Goal: Task Accomplishment & Management: Use online tool/utility

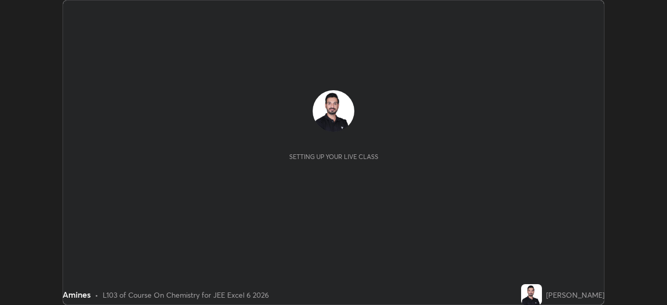
scroll to position [305, 667]
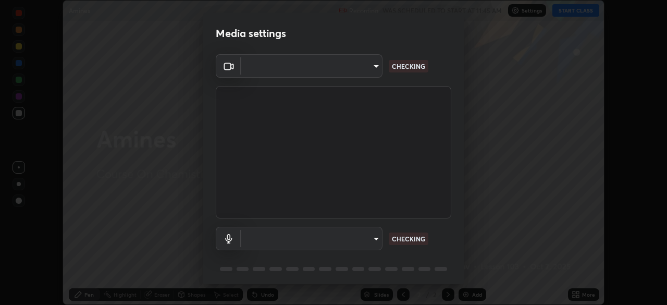
type input "9233a0e0a263b929919b735b0f084d3bf96293af2dbdf5f4a7f48b79dee29d39"
click at [287, 236] on body "Erase all Amines Recording WAS SCHEDULED TO START AT 11:45 AM Settings START CL…" at bounding box center [333, 152] width 667 height 305
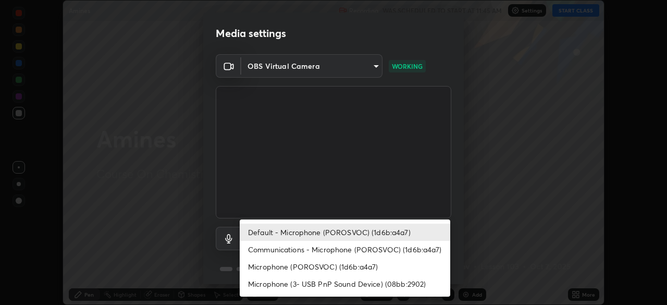
click at [283, 247] on li "Communications - Microphone (POROSVOC) (1d6b:a4a7)" at bounding box center [345, 249] width 211 height 17
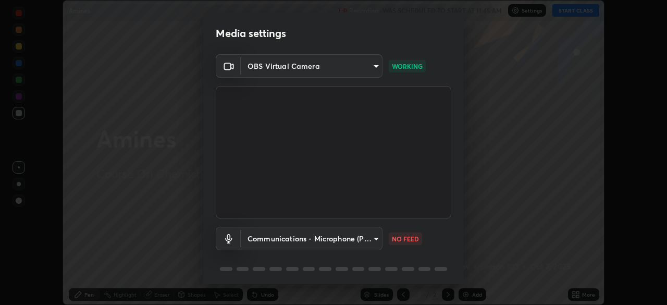
type input "communications"
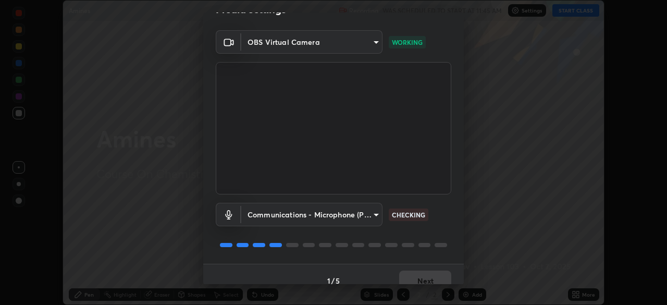
scroll to position [37, 0]
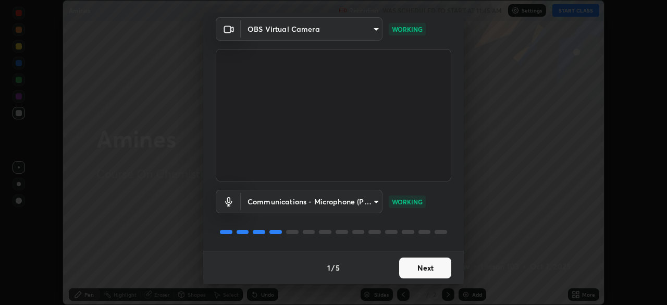
click at [421, 267] on button "Next" at bounding box center [425, 267] width 52 height 21
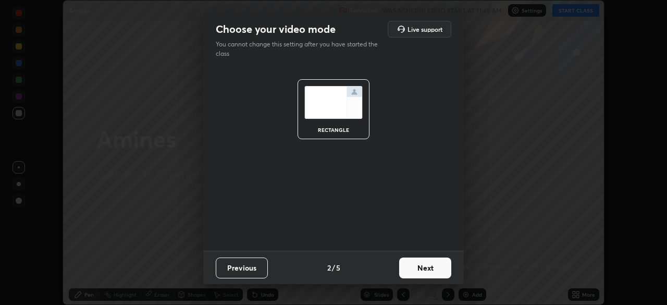
click at [426, 271] on button "Next" at bounding box center [425, 267] width 52 height 21
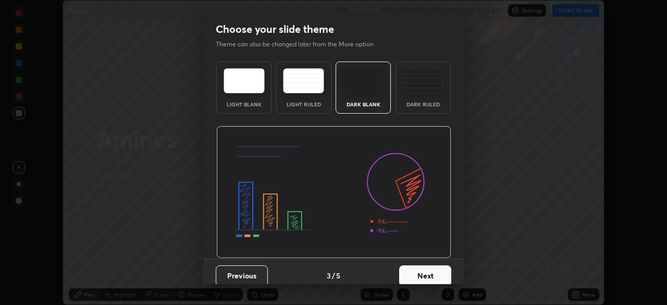
click at [434, 273] on button "Next" at bounding box center [425, 275] width 52 height 21
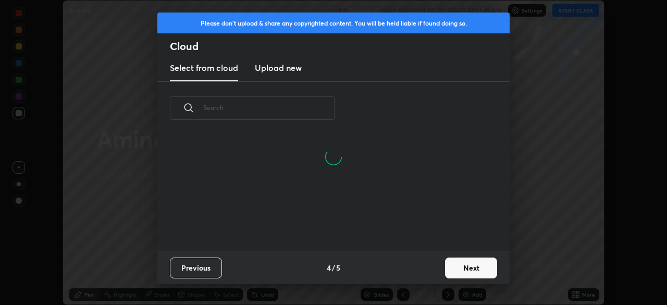
click at [469, 266] on button "Next" at bounding box center [471, 267] width 52 height 21
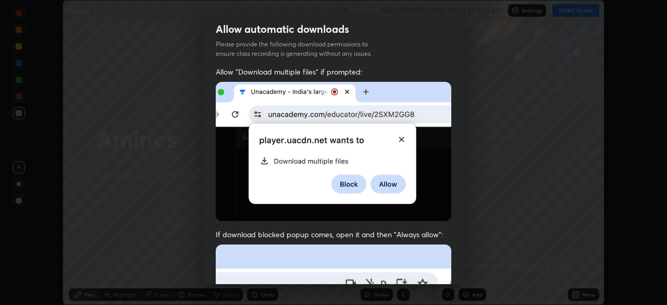
click at [460, 182] on div "Allow "Download multiple files" if prompted: If download blocked popup comes, o…" at bounding box center [333, 286] width 261 height 439
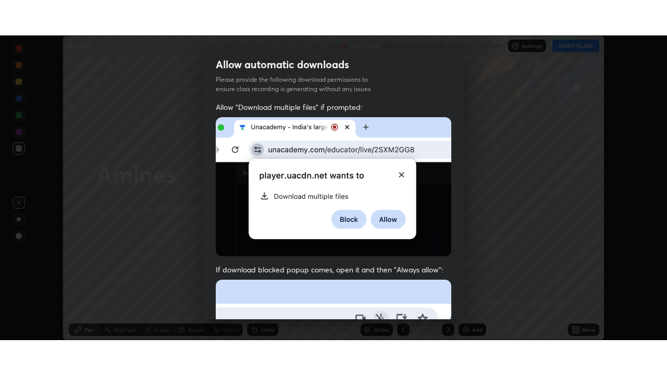
scroll to position [238, 0]
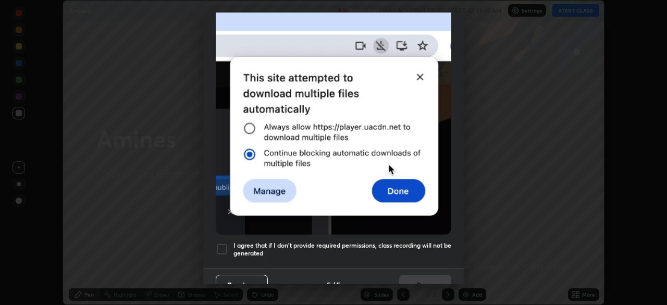
click at [224, 245] on div at bounding box center [222, 249] width 13 height 13
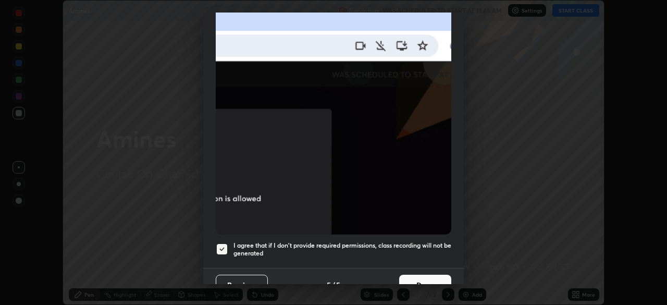
click at [403, 275] on button "Done" at bounding box center [425, 285] width 52 height 21
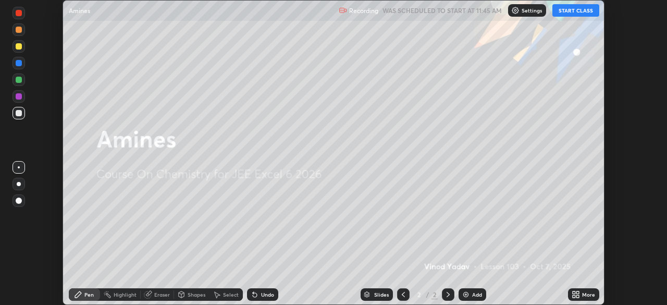
click at [571, 12] on button "START CLASS" at bounding box center [576, 10] width 47 height 13
click at [468, 296] on img at bounding box center [466, 294] width 8 height 8
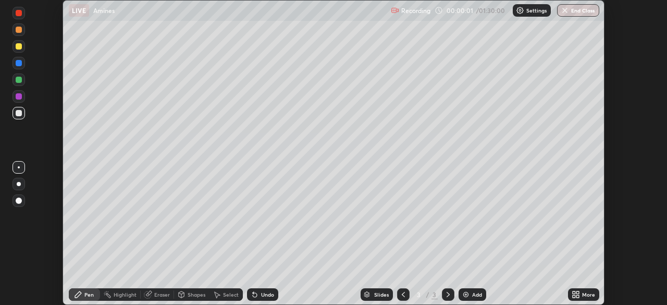
click at [582, 294] on div "More" at bounding box center [583, 294] width 31 height 13
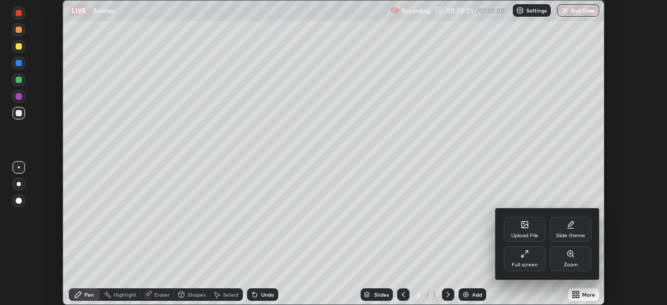
click at [529, 258] on div "Full screen" at bounding box center [525, 258] width 42 height 25
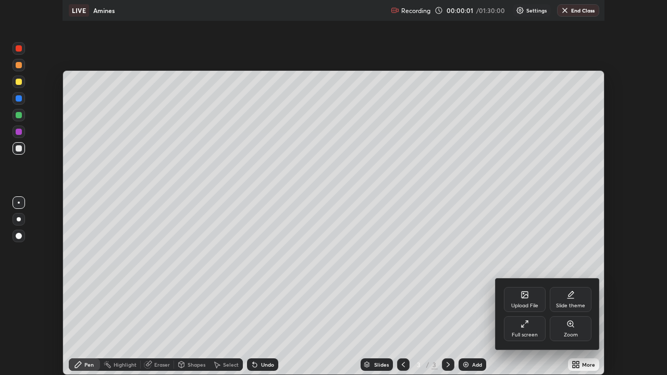
scroll to position [375, 667]
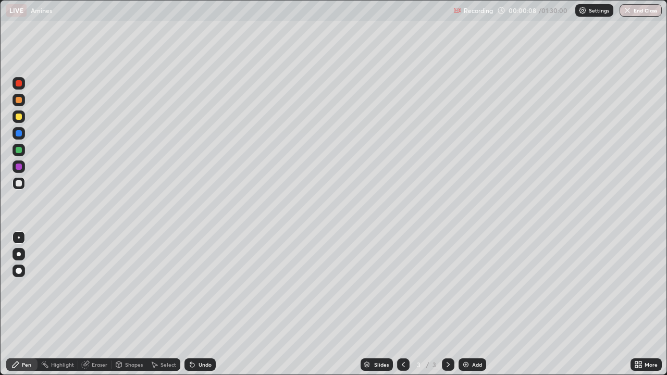
click at [15, 101] on div at bounding box center [19, 100] width 13 height 13
click at [18, 133] on div at bounding box center [19, 133] width 6 height 6
click at [17, 182] on div at bounding box center [19, 183] width 6 height 6
click at [19, 103] on div at bounding box center [19, 100] width 6 height 6
click at [98, 304] on div "Eraser" at bounding box center [94, 365] width 33 height 13
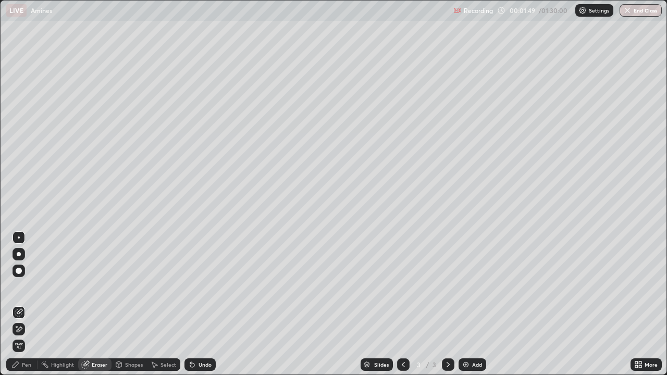
click at [26, 304] on div "Pen" at bounding box center [26, 364] width 9 height 5
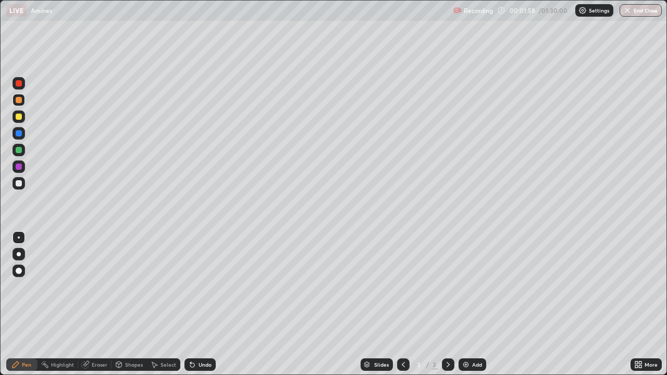
click at [18, 166] on div at bounding box center [19, 167] width 6 height 6
click at [19, 149] on div at bounding box center [19, 150] width 6 height 6
click at [17, 132] on div at bounding box center [19, 133] width 6 height 6
click at [476, 304] on div "Add" at bounding box center [477, 364] width 10 height 5
click at [18, 102] on div at bounding box center [19, 100] width 6 height 6
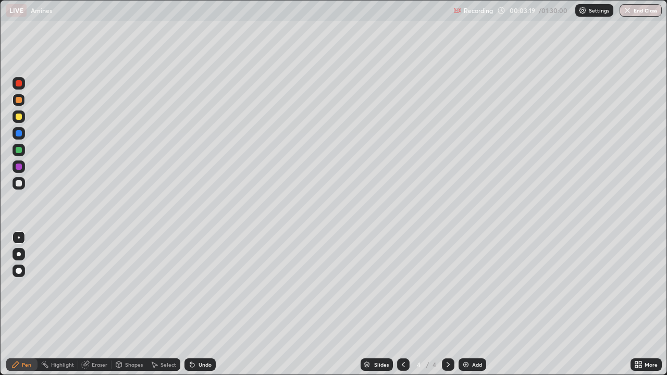
click at [403, 304] on icon at bounding box center [403, 365] width 8 height 8
click at [446, 304] on icon at bounding box center [448, 365] width 8 height 8
click at [402, 304] on icon at bounding box center [403, 364] width 3 height 5
click at [447, 304] on icon at bounding box center [448, 365] width 8 height 8
click at [401, 304] on icon at bounding box center [403, 365] width 8 height 8
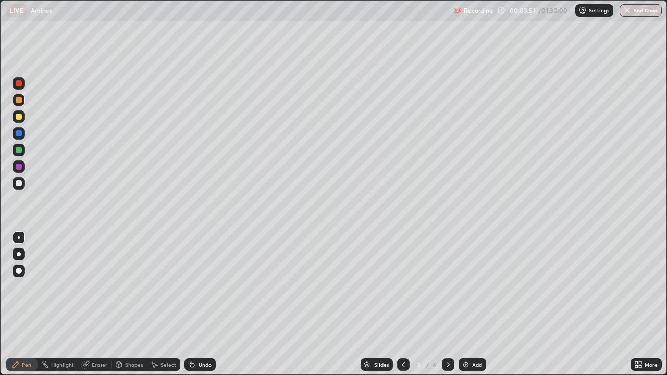
click at [446, 304] on icon at bounding box center [448, 365] width 8 height 8
click at [18, 152] on div at bounding box center [19, 150] width 6 height 6
click at [20, 85] on div at bounding box center [19, 83] width 6 height 6
click at [19, 116] on div at bounding box center [19, 117] width 6 height 6
click at [474, 304] on div "Add" at bounding box center [477, 364] width 10 height 5
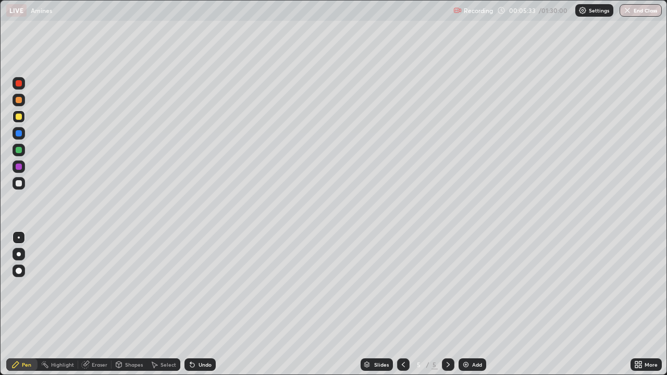
click at [19, 150] on div at bounding box center [19, 150] width 6 height 6
click at [16, 118] on div at bounding box center [19, 117] width 6 height 6
click at [401, 304] on icon at bounding box center [403, 365] width 8 height 8
click at [448, 304] on icon at bounding box center [448, 364] width 3 height 5
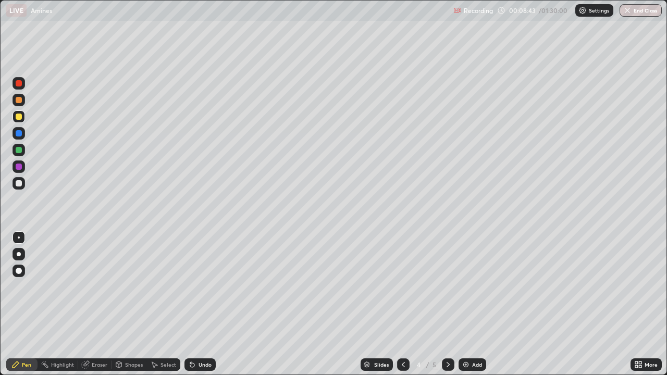
click at [402, 304] on icon at bounding box center [403, 364] width 3 height 5
click at [445, 304] on icon at bounding box center [448, 365] width 8 height 8
click at [447, 304] on icon at bounding box center [448, 365] width 8 height 8
click at [18, 103] on div at bounding box center [19, 100] width 6 height 6
click at [17, 151] on div at bounding box center [19, 150] width 6 height 6
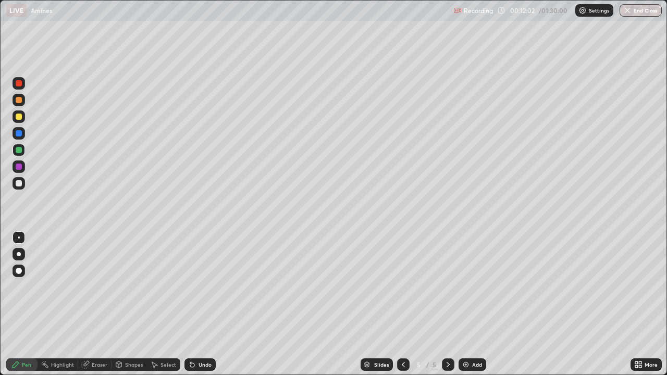
click at [96, 304] on div "Eraser" at bounding box center [100, 364] width 16 height 5
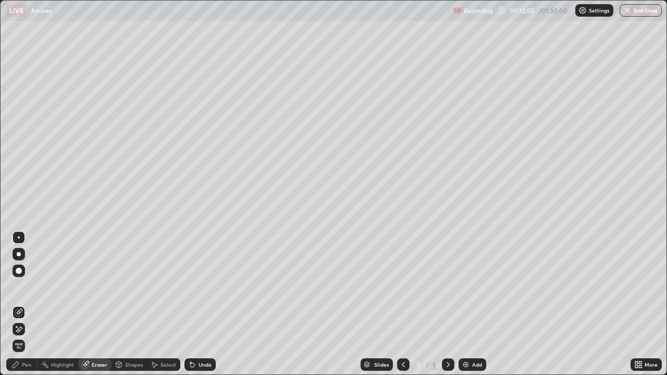
click at [28, 304] on div "Pen" at bounding box center [26, 364] width 9 height 5
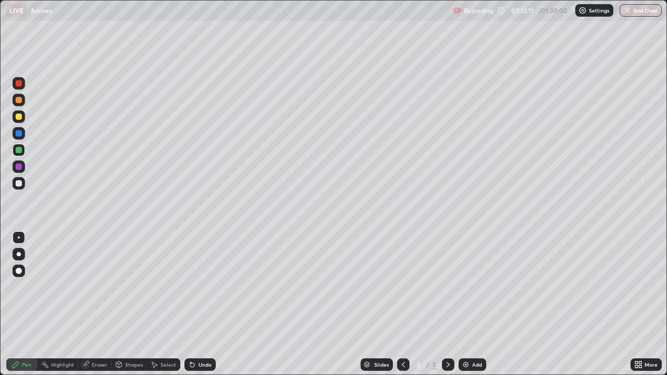
click at [19, 167] on div at bounding box center [19, 167] width 6 height 6
click at [21, 116] on div at bounding box center [19, 117] width 6 height 6
click at [472, 304] on div "Add" at bounding box center [473, 365] width 28 height 13
click at [19, 101] on div at bounding box center [19, 100] width 6 height 6
click at [97, 304] on div "Eraser" at bounding box center [100, 364] width 16 height 5
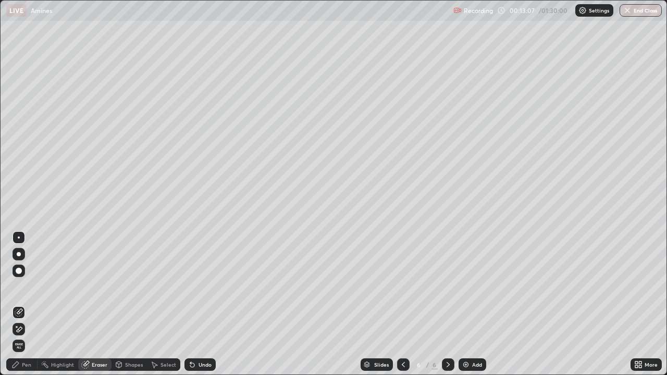
click at [25, 304] on div "Pen" at bounding box center [26, 364] width 9 height 5
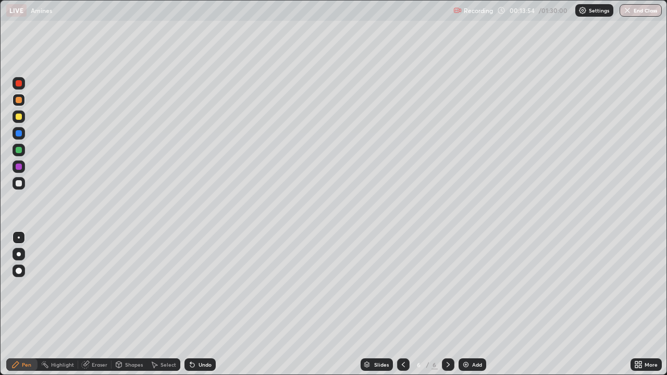
click at [403, 304] on icon at bounding box center [403, 365] width 8 height 8
click at [447, 304] on icon at bounding box center [448, 365] width 8 height 8
click at [19, 149] on div at bounding box center [19, 150] width 6 height 6
click at [18, 167] on div at bounding box center [19, 167] width 6 height 6
click at [19, 101] on div at bounding box center [19, 100] width 6 height 6
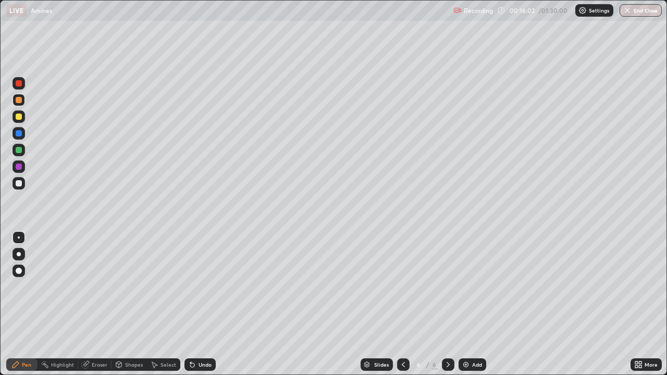
click at [18, 185] on div at bounding box center [19, 183] width 6 height 6
click at [471, 304] on div "Add" at bounding box center [473, 365] width 28 height 13
click at [19, 149] on div at bounding box center [19, 150] width 6 height 6
click at [407, 304] on div at bounding box center [403, 365] width 13 height 13
click at [448, 304] on icon at bounding box center [448, 365] width 8 height 8
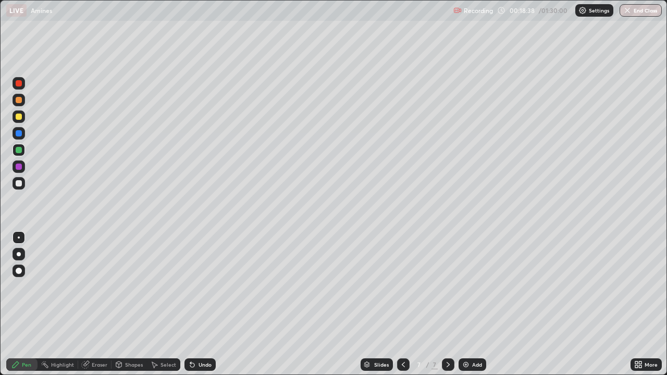
click at [18, 101] on div at bounding box center [19, 100] width 6 height 6
click at [17, 151] on div at bounding box center [19, 150] width 6 height 6
click at [19, 114] on div at bounding box center [19, 117] width 6 height 6
click at [21, 102] on div at bounding box center [19, 100] width 6 height 6
click at [20, 133] on div at bounding box center [19, 133] width 6 height 6
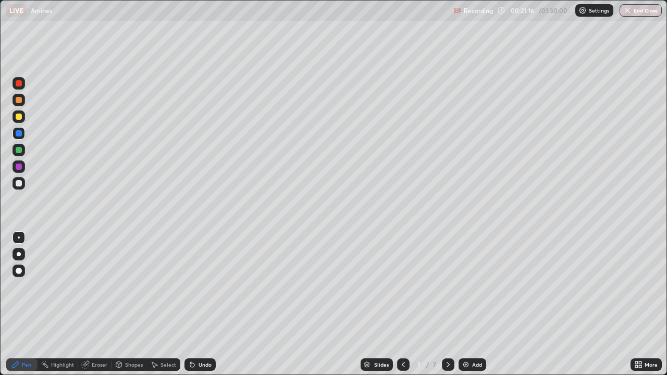
click at [18, 100] on div at bounding box center [19, 100] width 6 height 6
click at [17, 152] on div at bounding box center [19, 150] width 6 height 6
click at [96, 304] on div "Eraser" at bounding box center [100, 364] width 16 height 5
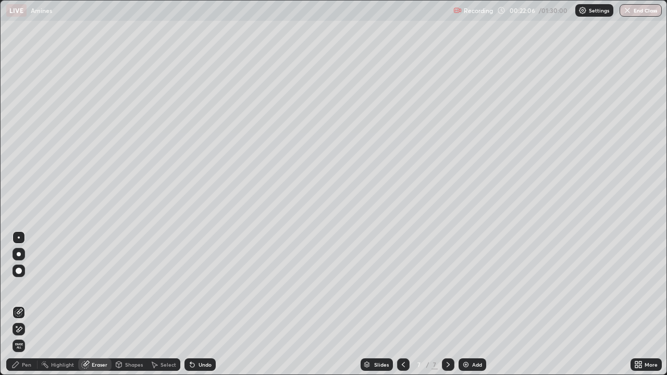
click at [30, 304] on div "Pen" at bounding box center [26, 364] width 9 height 5
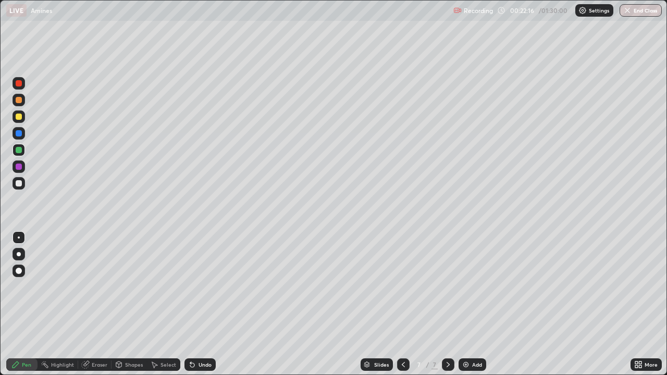
click at [18, 99] on div at bounding box center [19, 100] width 6 height 6
click at [475, 304] on div "Add" at bounding box center [473, 365] width 28 height 13
click at [20, 83] on div at bounding box center [19, 83] width 6 height 6
click at [402, 304] on icon at bounding box center [403, 365] width 8 height 8
click at [447, 304] on icon at bounding box center [448, 365] width 8 height 8
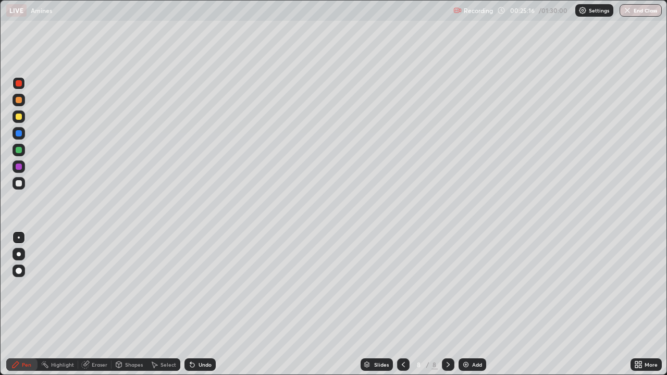
click at [17, 115] on div at bounding box center [19, 117] width 6 height 6
click at [17, 166] on div at bounding box center [19, 167] width 6 height 6
click at [473, 304] on div "Add" at bounding box center [477, 364] width 10 height 5
click at [19, 117] on div at bounding box center [19, 117] width 6 height 6
click at [101, 304] on div "Eraser" at bounding box center [100, 364] width 16 height 5
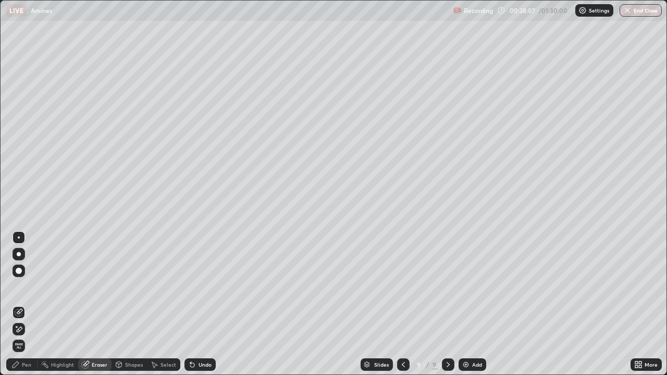
click at [28, 304] on div "Pen" at bounding box center [26, 364] width 9 height 5
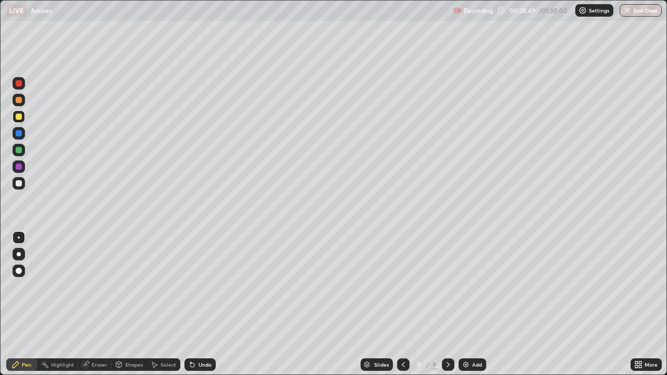
click at [21, 168] on div at bounding box center [19, 167] width 6 height 6
click at [19, 82] on div at bounding box center [19, 83] width 6 height 6
click at [18, 104] on div at bounding box center [19, 100] width 13 height 13
click at [526, 304] on div "Slides 9 / 9 Add" at bounding box center [423, 364] width 415 height 21
click at [523, 304] on div "Slides 9 / 9 Add" at bounding box center [423, 364] width 415 height 21
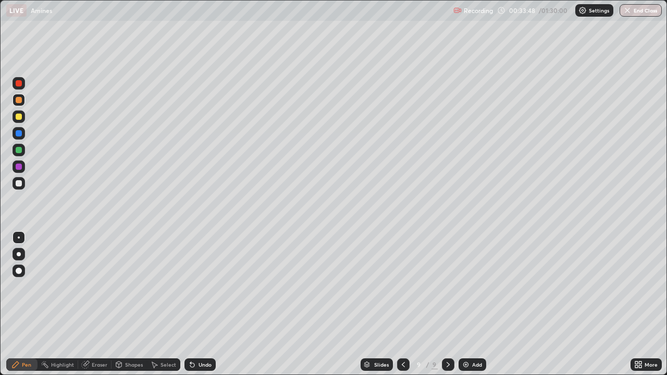
click at [472, 304] on div "Add" at bounding box center [477, 364] width 10 height 5
click at [19, 166] on div at bounding box center [19, 167] width 6 height 6
click at [473, 304] on div "Add" at bounding box center [477, 364] width 10 height 5
click at [19, 117] on div at bounding box center [19, 117] width 6 height 6
click at [20, 151] on div at bounding box center [19, 150] width 6 height 6
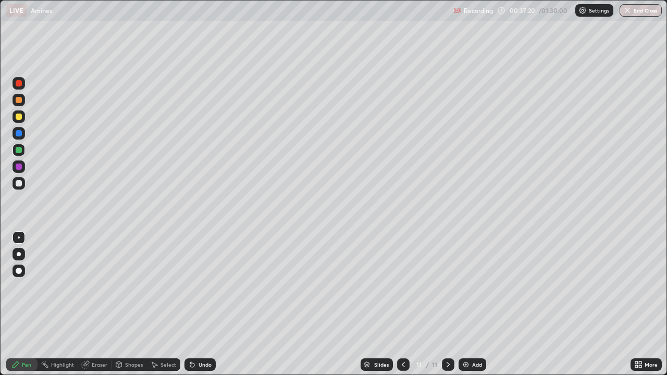
click at [402, 304] on icon at bounding box center [403, 365] width 8 height 8
click at [19, 100] on div at bounding box center [19, 100] width 6 height 6
click at [20, 117] on div at bounding box center [19, 117] width 6 height 6
click at [447, 304] on icon at bounding box center [448, 365] width 8 height 8
click at [19, 148] on div at bounding box center [19, 150] width 6 height 6
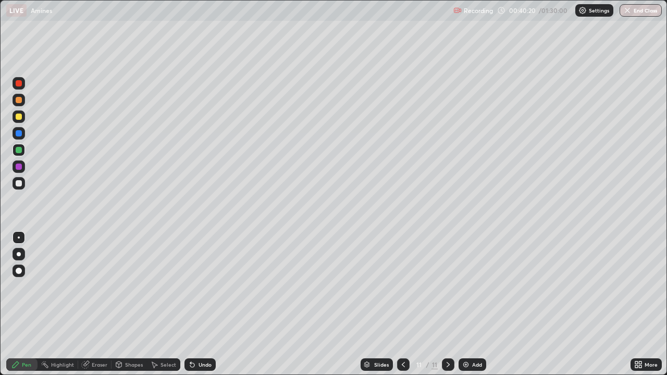
click at [17, 167] on div at bounding box center [19, 167] width 6 height 6
click at [19, 101] on div at bounding box center [19, 100] width 6 height 6
click at [469, 304] on img at bounding box center [466, 365] width 8 height 8
click at [402, 304] on icon at bounding box center [403, 365] width 8 height 8
click at [448, 304] on icon at bounding box center [448, 365] width 8 height 8
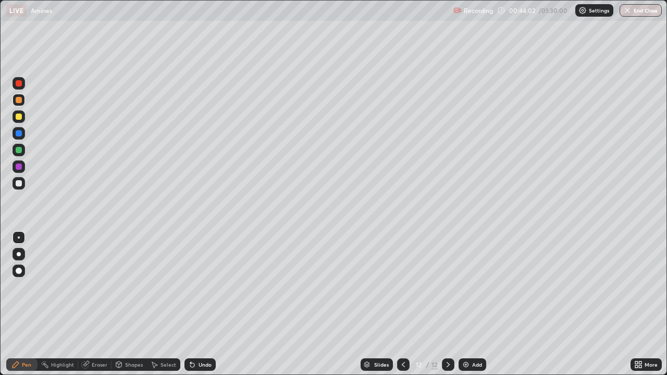
click at [18, 118] on div at bounding box center [19, 117] width 6 height 6
click at [20, 132] on div at bounding box center [19, 133] width 6 height 6
click at [19, 100] on div at bounding box center [19, 100] width 6 height 6
click at [19, 81] on div at bounding box center [19, 83] width 6 height 6
click at [464, 304] on img at bounding box center [466, 365] width 8 height 8
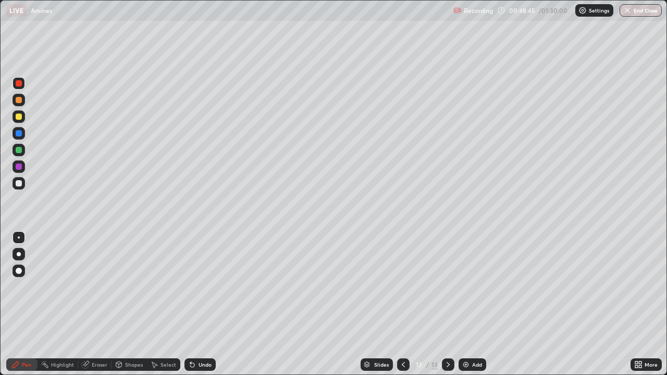
click at [22, 117] on div at bounding box center [19, 117] width 13 height 13
click at [100, 304] on div "Eraser" at bounding box center [100, 364] width 16 height 5
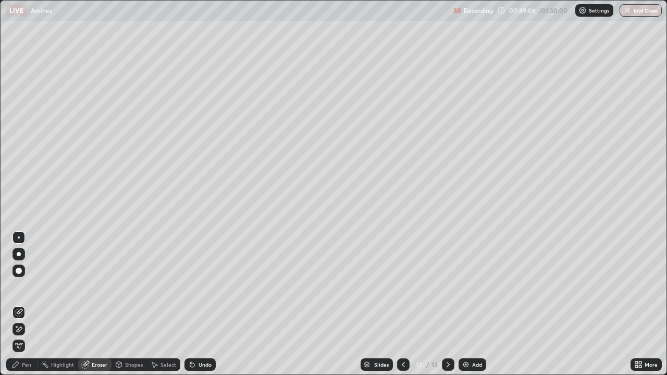
click at [31, 304] on div "Pen" at bounding box center [26, 364] width 9 height 5
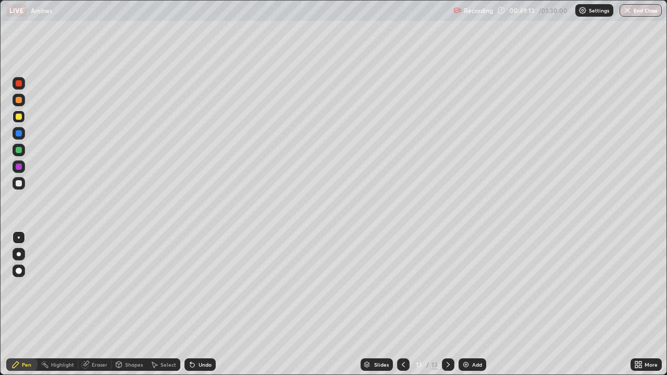
click at [19, 166] on div at bounding box center [19, 167] width 6 height 6
click at [17, 148] on div at bounding box center [19, 150] width 6 height 6
click at [472, 304] on div "Add" at bounding box center [477, 364] width 10 height 5
click at [20, 133] on div at bounding box center [19, 133] width 6 height 6
click at [19, 101] on div at bounding box center [19, 100] width 6 height 6
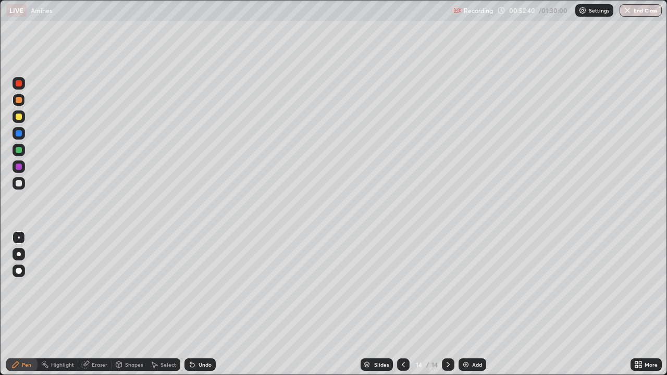
click at [16, 149] on div at bounding box center [19, 150] width 6 height 6
click at [22, 80] on div at bounding box center [19, 83] width 13 height 13
click at [17, 118] on div at bounding box center [19, 117] width 6 height 6
click at [19, 101] on div at bounding box center [19, 100] width 6 height 6
click at [16, 148] on div at bounding box center [19, 150] width 6 height 6
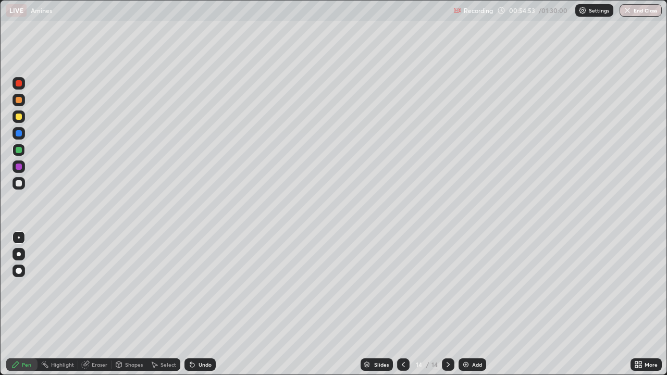
click at [470, 304] on div "Add" at bounding box center [473, 365] width 28 height 13
click at [21, 116] on div at bounding box center [19, 117] width 6 height 6
click at [17, 102] on div at bounding box center [19, 100] width 6 height 6
click at [19, 168] on div at bounding box center [19, 167] width 6 height 6
click at [472, 304] on div "Add" at bounding box center [477, 364] width 10 height 5
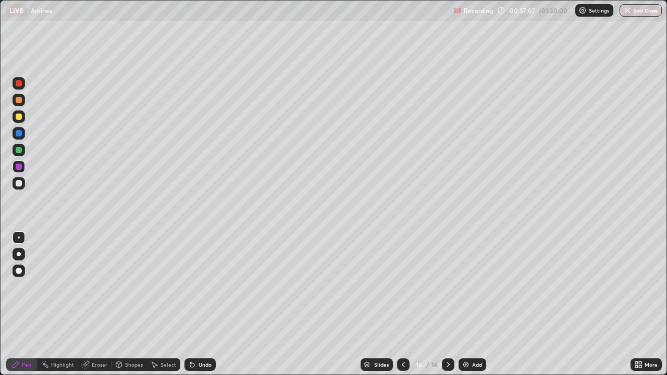
click at [19, 99] on div at bounding box center [19, 100] width 6 height 6
click at [403, 304] on icon at bounding box center [403, 365] width 8 height 8
click at [402, 304] on icon at bounding box center [403, 365] width 8 height 8
click at [404, 304] on icon at bounding box center [403, 365] width 8 height 8
click at [402, 304] on icon at bounding box center [403, 365] width 8 height 8
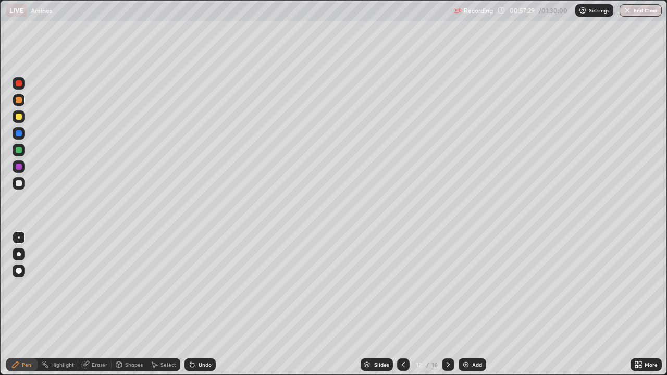
click at [446, 304] on icon at bounding box center [448, 365] width 8 height 8
click at [447, 304] on icon at bounding box center [448, 365] width 8 height 8
click at [446, 304] on icon at bounding box center [448, 365] width 8 height 8
click at [16, 118] on div at bounding box center [19, 117] width 6 height 6
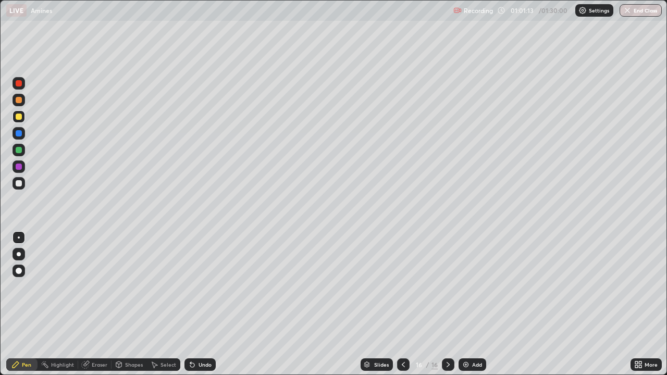
click at [18, 130] on div at bounding box center [19, 133] width 6 height 6
click at [475, 304] on div "Add" at bounding box center [473, 365] width 28 height 13
click at [19, 117] on div at bounding box center [19, 117] width 6 height 6
click at [103, 304] on div "Eraser" at bounding box center [100, 364] width 16 height 5
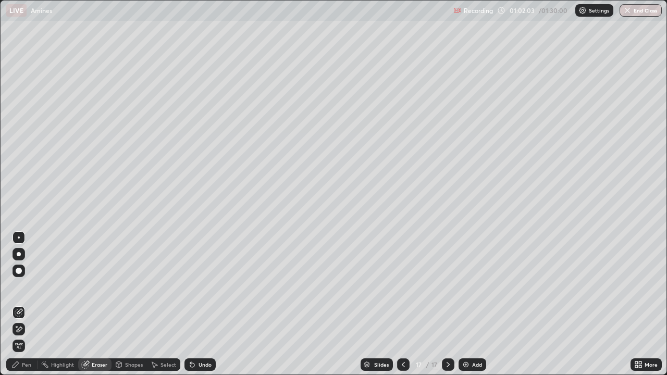
click at [29, 304] on div "Pen" at bounding box center [26, 364] width 9 height 5
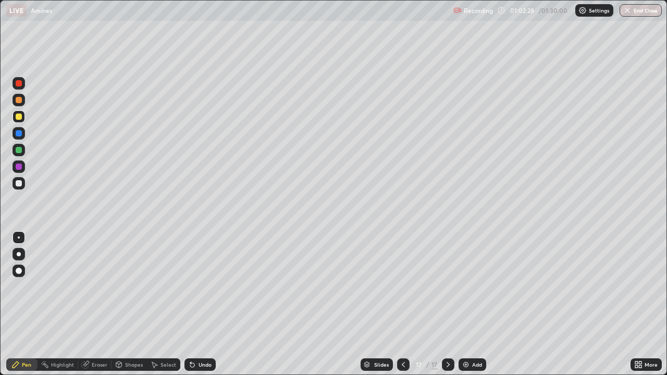
click at [18, 100] on div at bounding box center [19, 100] width 6 height 6
click at [17, 133] on div at bounding box center [19, 133] width 6 height 6
click at [17, 152] on div at bounding box center [19, 150] width 6 height 6
click at [476, 304] on div "Add" at bounding box center [477, 364] width 10 height 5
click at [16, 134] on div at bounding box center [19, 133] width 6 height 6
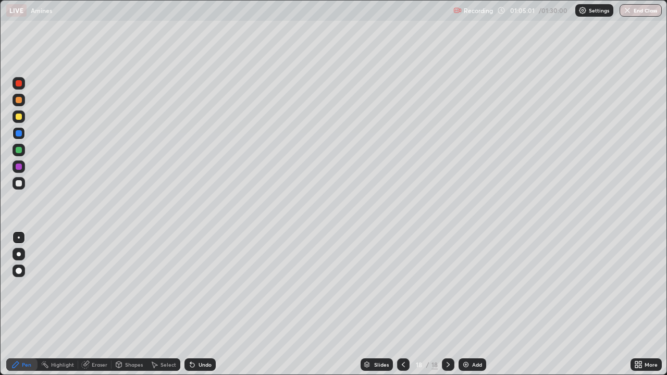
click at [18, 166] on div at bounding box center [19, 167] width 6 height 6
click at [16, 84] on div at bounding box center [19, 83] width 6 height 6
click at [19, 99] on div at bounding box center [19, 100] width 6 height 6
click at [19, 86] on div at bounding box center [19, 83] width 6 height 6
click at [474, 304] on div "Add" at bounding box center [477, 364] width 10 height 5
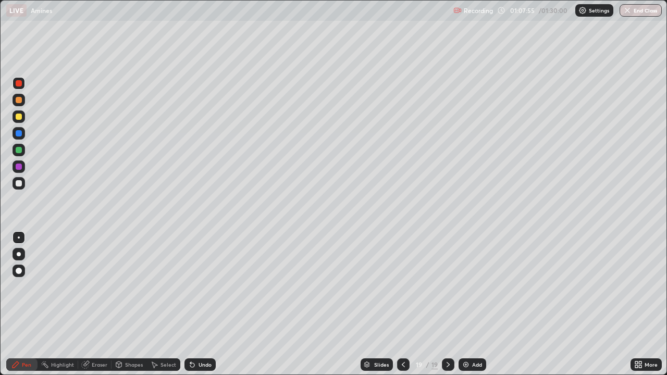
click at [16, 150] on div at bounding box center [19, 150] width 6 height 6
click at [95, 304] on div "Eraser" at bounding box center [100, 364] width 16 height 5
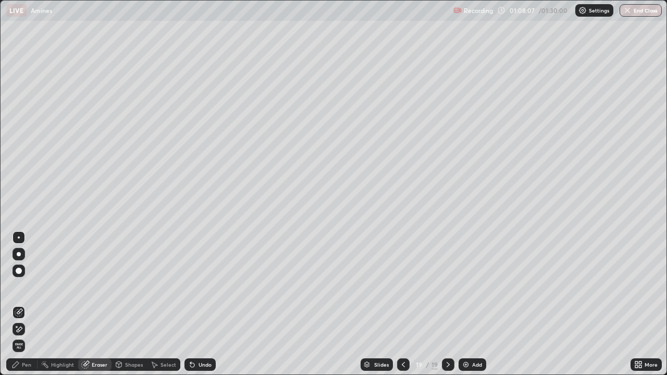
click at [28, 304] on div "Pen" at bounding box center [26, 364] width 9 height 5
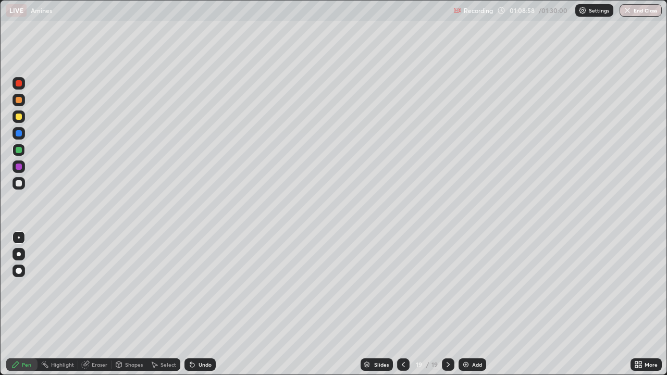
click at [19, 101] on div at bounding box center [19, 100] width 6 height 6
click at [18, 163] on div at bounding box center [19, 167] width 13 height 13
click at [16, 149] on div at bounding box center [19, 150] width 6 height 6
click at [18, 133] on div at bounding box center [19, 133] width 6 height 6
click at [471, 304] on div "Add" at bounding box center [473, 365] width 28 height 13
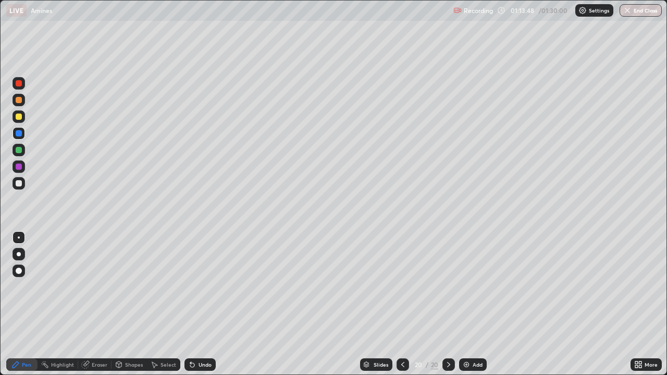
click at [19, 102] on div at bounding box center [19, 100] width 6 height 6
click at [18, 132] on div at bounding box center [19, 133] width 6 height 6
click at [19, 118] on div at bounding box center [19, 117] width 6 height 6
click at [17, 102] on div at bounding box center [19, 100] width 6 height 6
click at [18, 83] on div at bounding box center [19, 83] width 6 height 6
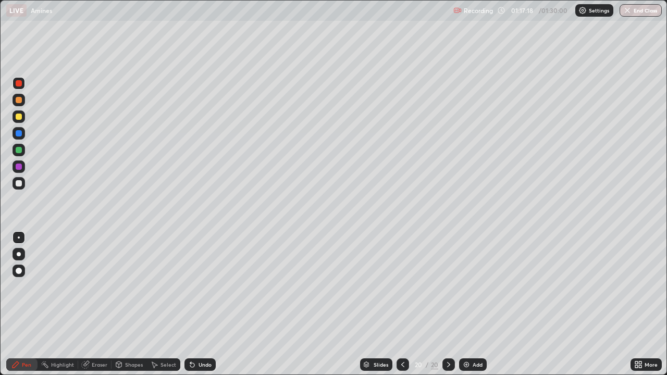
click at [474, 304] on div "Add" at bounding box center [473, 365] width 28 height 13
click at [19, 150] on div at bounding box center [19, 150] width 6 height 6
click at [16, 85] on div at bounding box center [19, 83] width 6 height 6
click at [476, 304] on div "Add" at bounding box center [477, 364] width 10 height 5
click at [93, 304] on div "Eraser" at bounding box center [100, 364] width 16 height 5
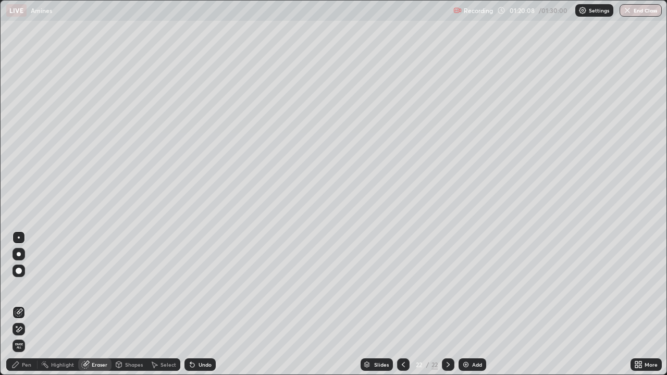
click at [26, 304] on div "Pen" at bounding box center [26, 364] width 9 height 5
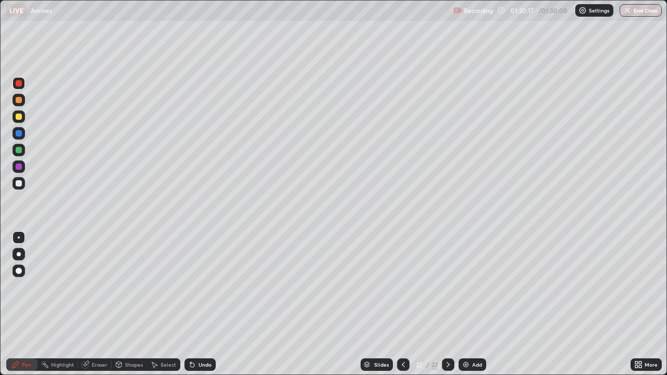
click at [19, 133] on div at bounding box center [19, 133] width 6 height 6
click at [16, 116] on div at bounding box center [19, 117] width 6 height 6
click at [17, 150] on div at bounding box center [19, 150] width 6 height 6
click at [18, 169] on div at bounding box center [19, 167] width 6 height 6
click at [646, 9] on button "End Class" at bounding box center [641, 10] width 42 height 13
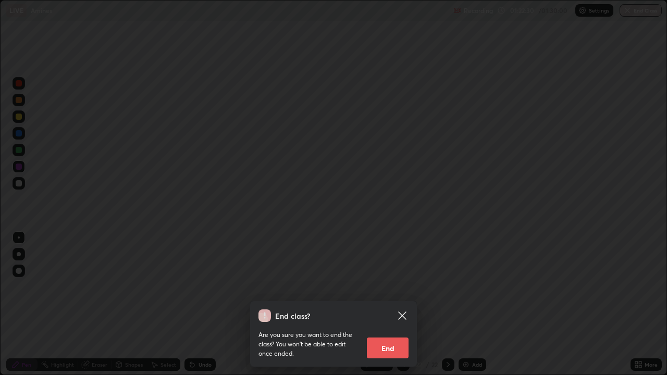
click at [389, 304] on button "End" at bounding box center [388, 348] width 42 height 21
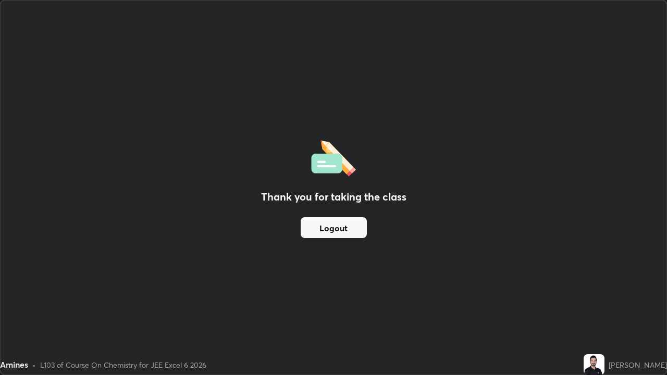
click at [357, 229] on button "Logout" at bounding box center [334, 227] width 66 height 21
